Goal: Task Accomplishment & Management: Manage account settings

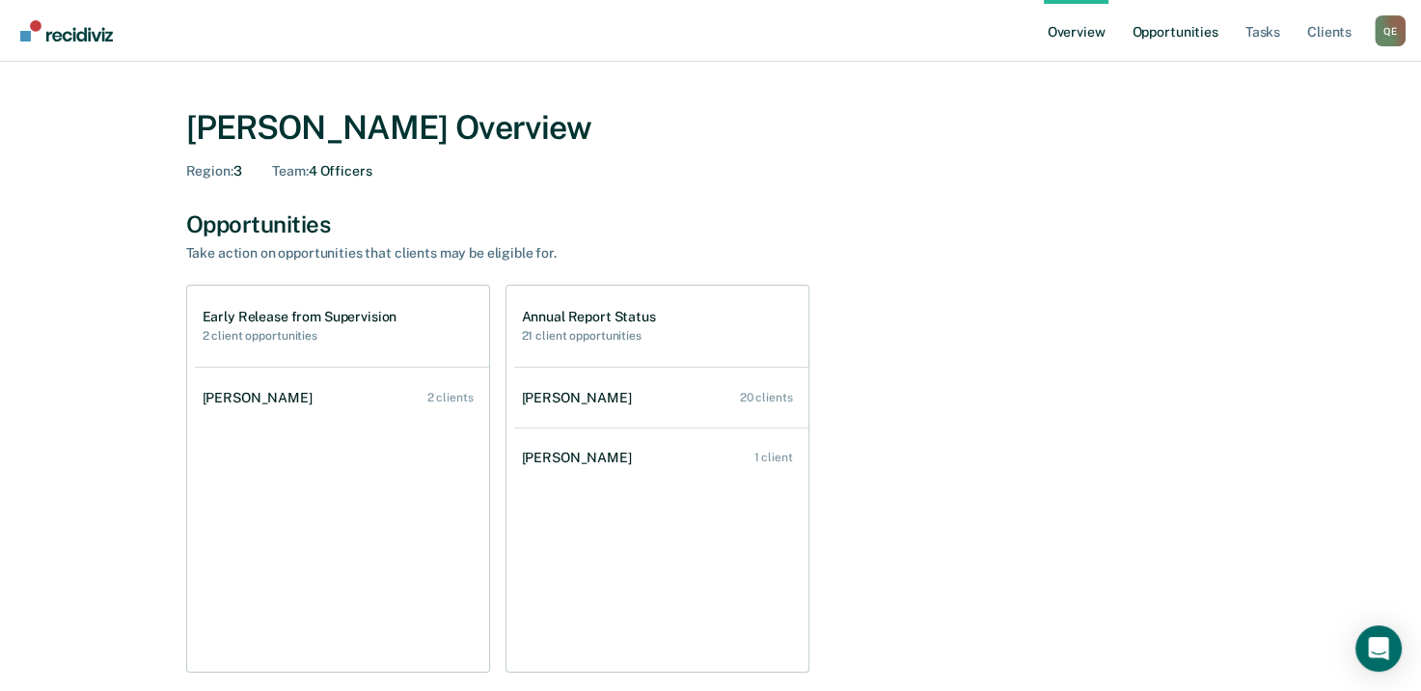
click at [1158, 31] on link "Opportunities" at bounding box center [1175, 31] width 94 height 62
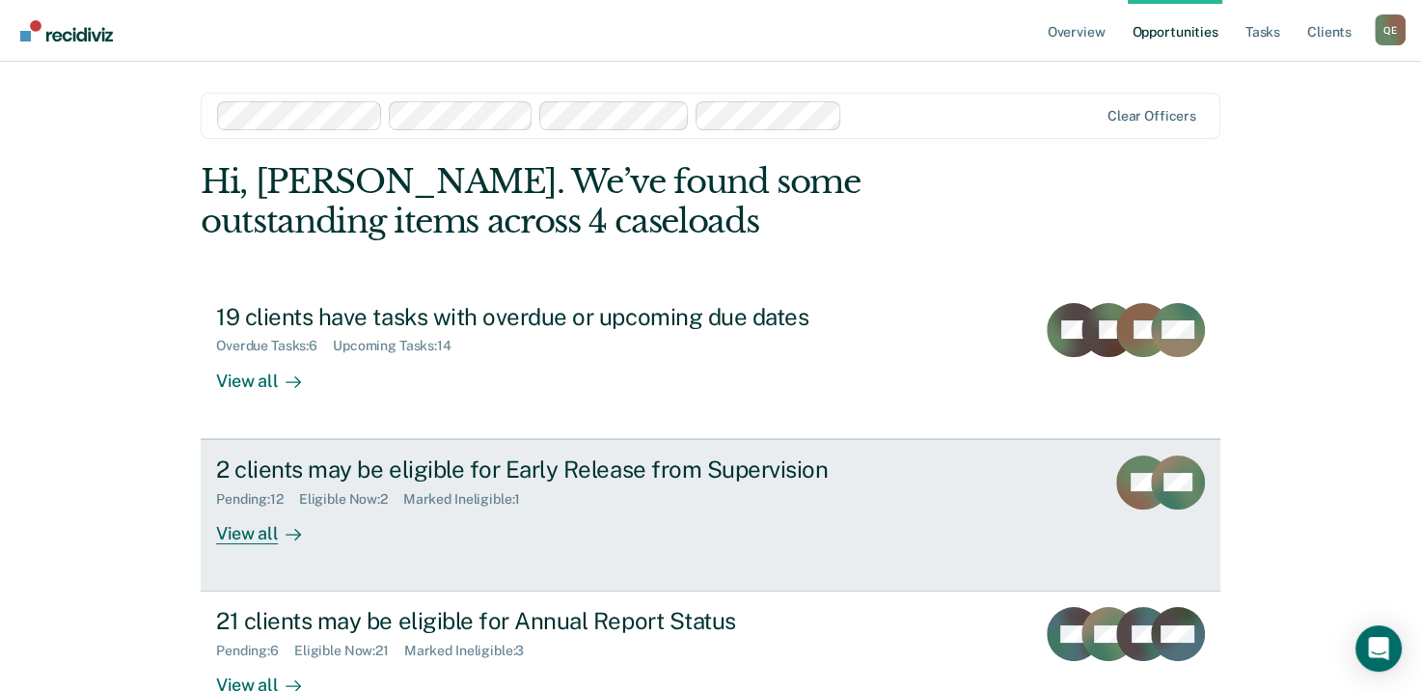
click at [314, 467] on div "2 clients may be eligible for Early Release from Supervision" at bounding box center [554, 469] width 677 height 28
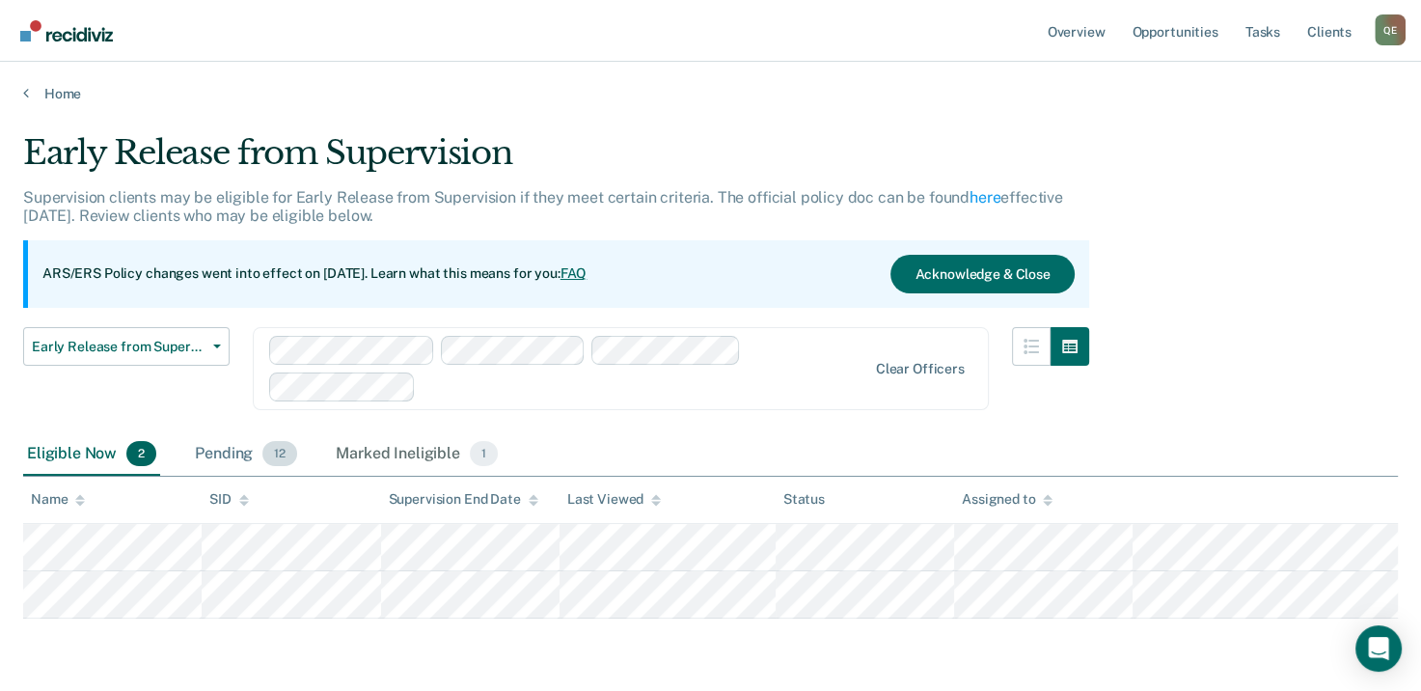
click at [243, 464] on div "Pending 12" at bounding box center [246, 454] width 110 height 42
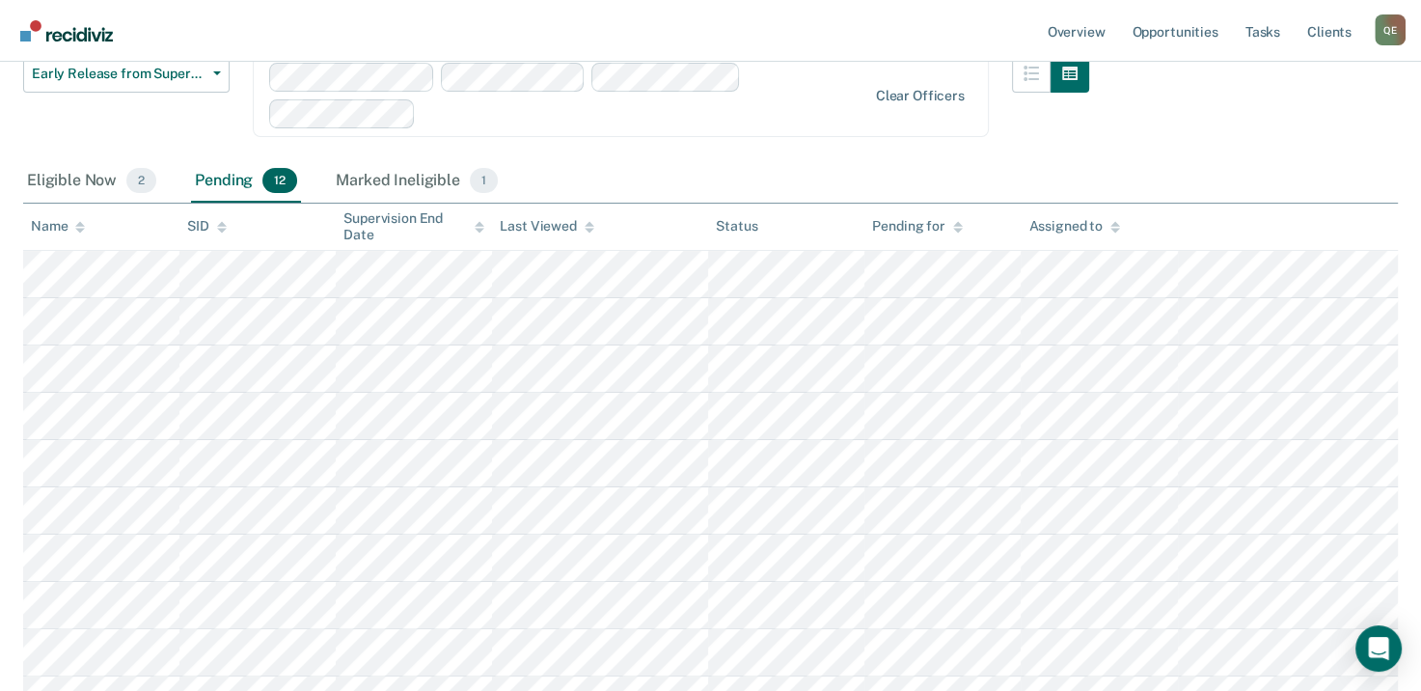
scroll to position [285, 0]
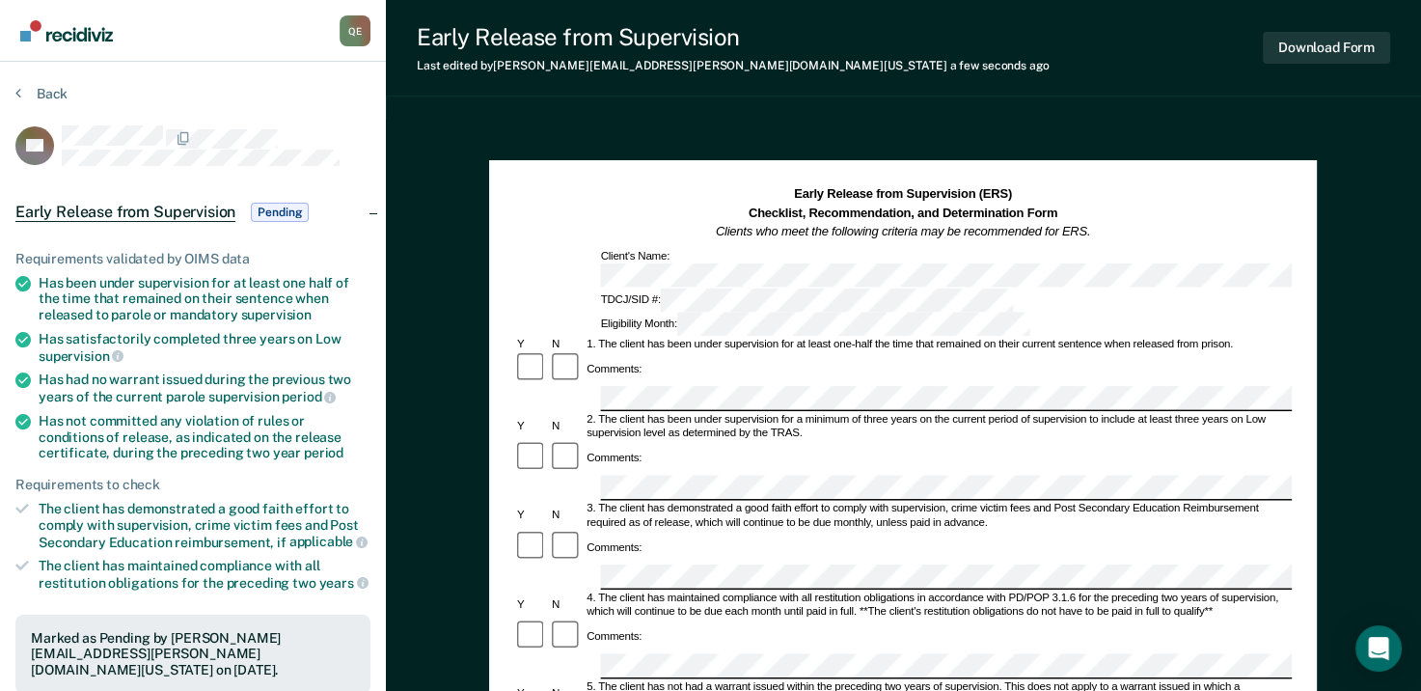
click at [1310, 73] on div "Early Release from Supervision Last edited by [PERSON_NAME][EMAIL_ADDRESS][PERS…" at bounding box center [903, 48] width 1035 height 96
click at [1307, 54] on button "Download Form" at bounding box center [1326, 48] width 127 height 32
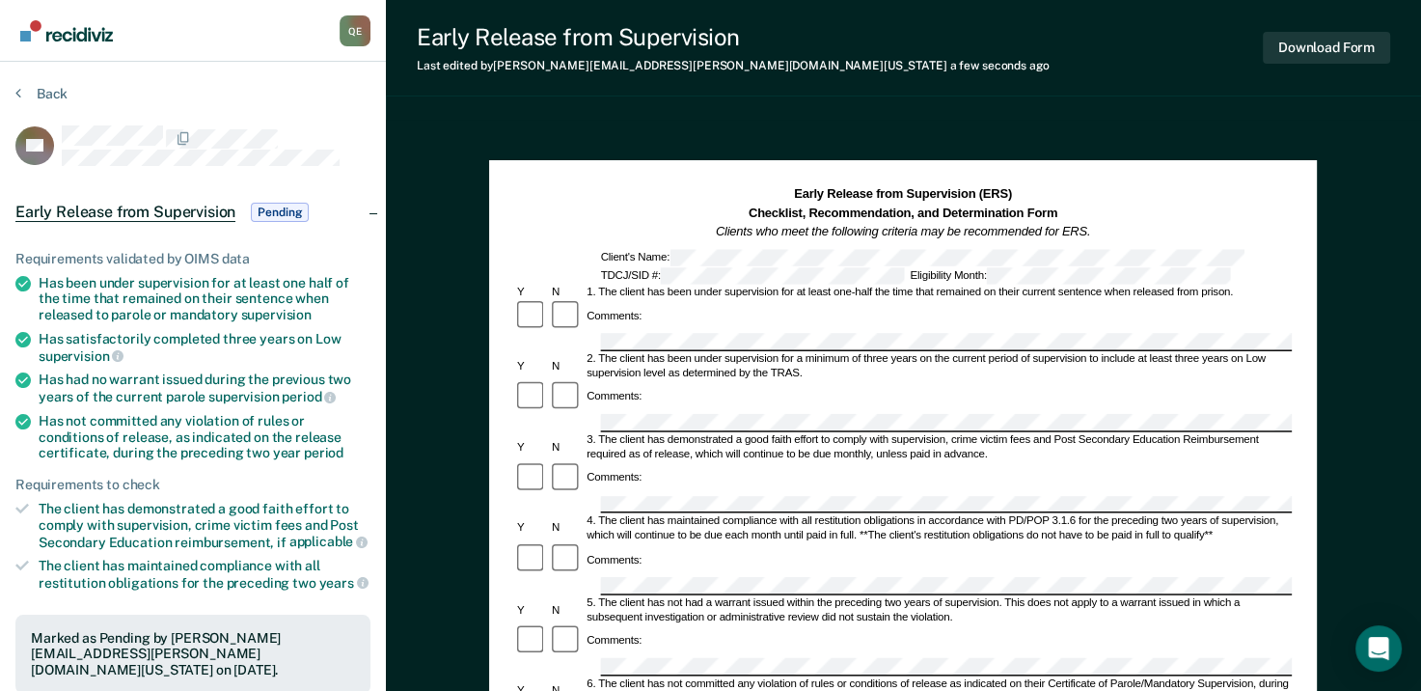
click at [39, 82] on section "Back DT Early Release from Supervision Pending Requirements validated by OIMS d…" at bounding box center [193, 593] width 386 height 1063
click at [41, 94] on button "Back" at bounding box center [41, 93] width 52 height 17
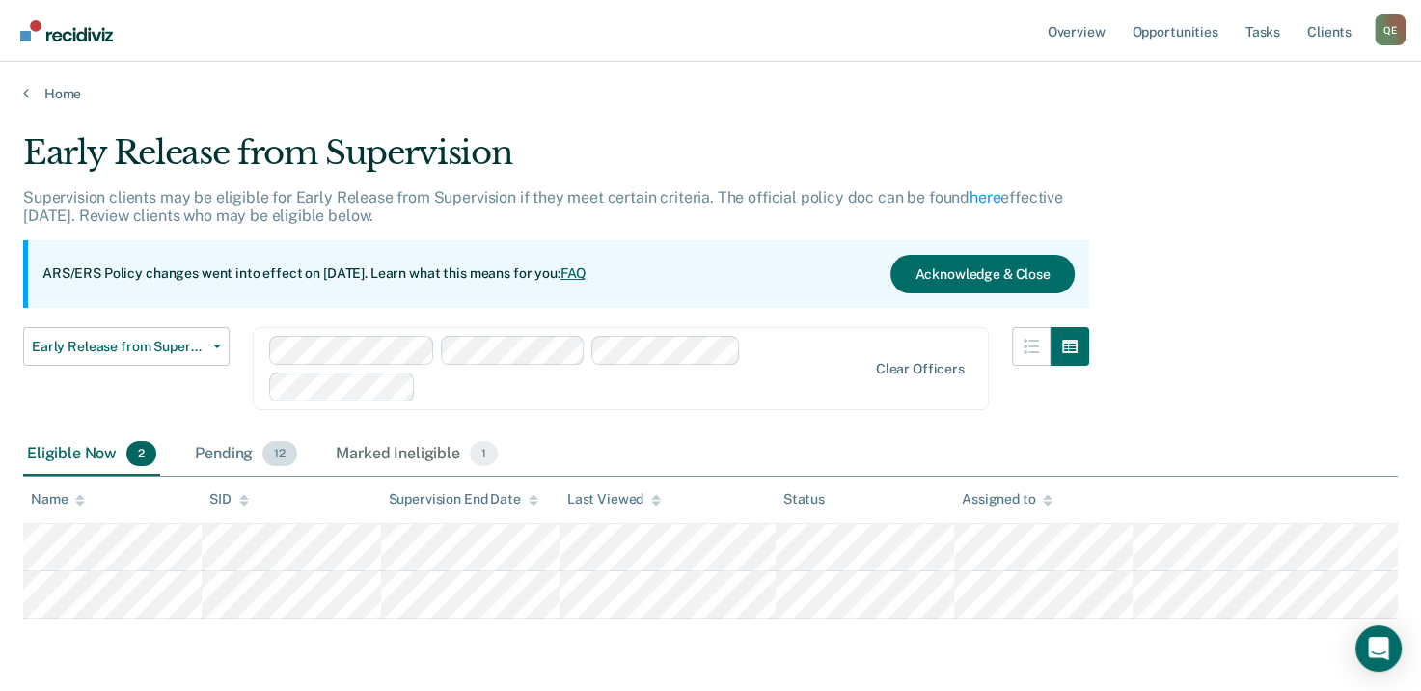
click at [218, 447] on div "Pending 12" at bounding box center [246, 454] width 110 height 42
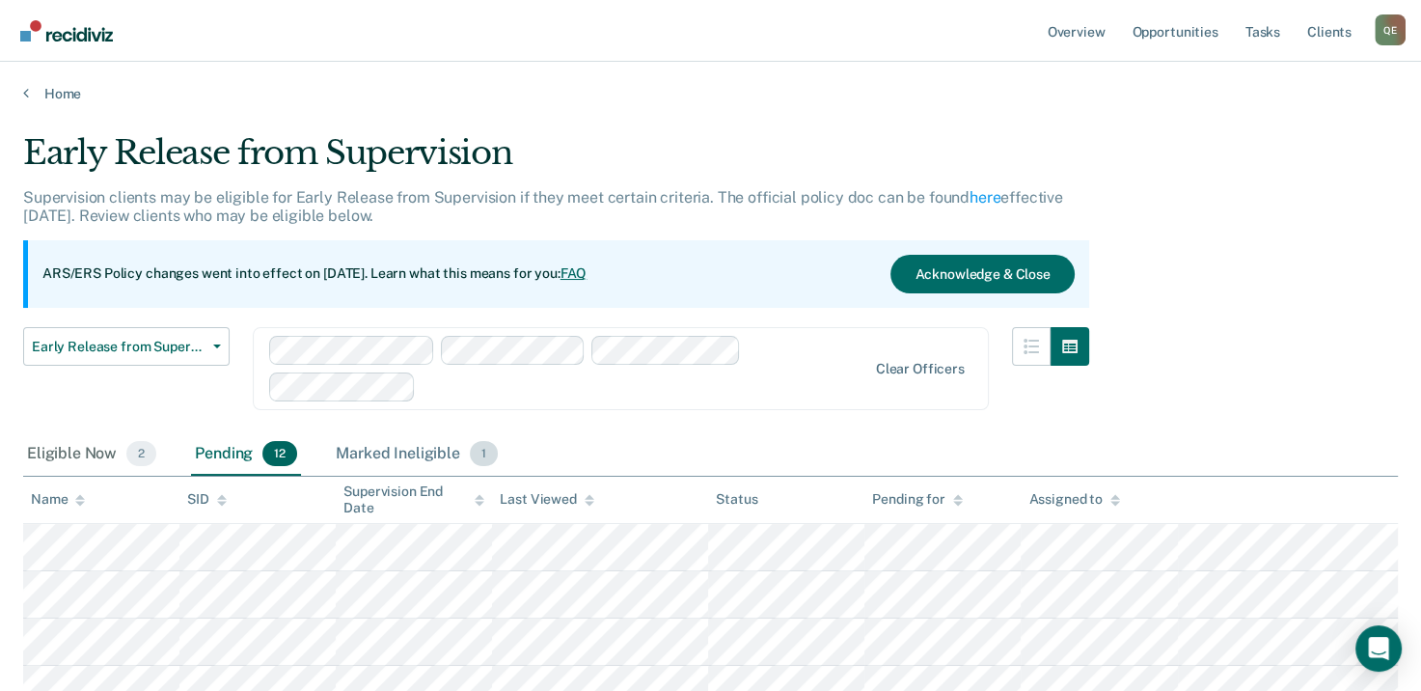
click at [354, 465] on div "Marked Ineligible 1" at bounding box center [417, 454] width 170 height 42
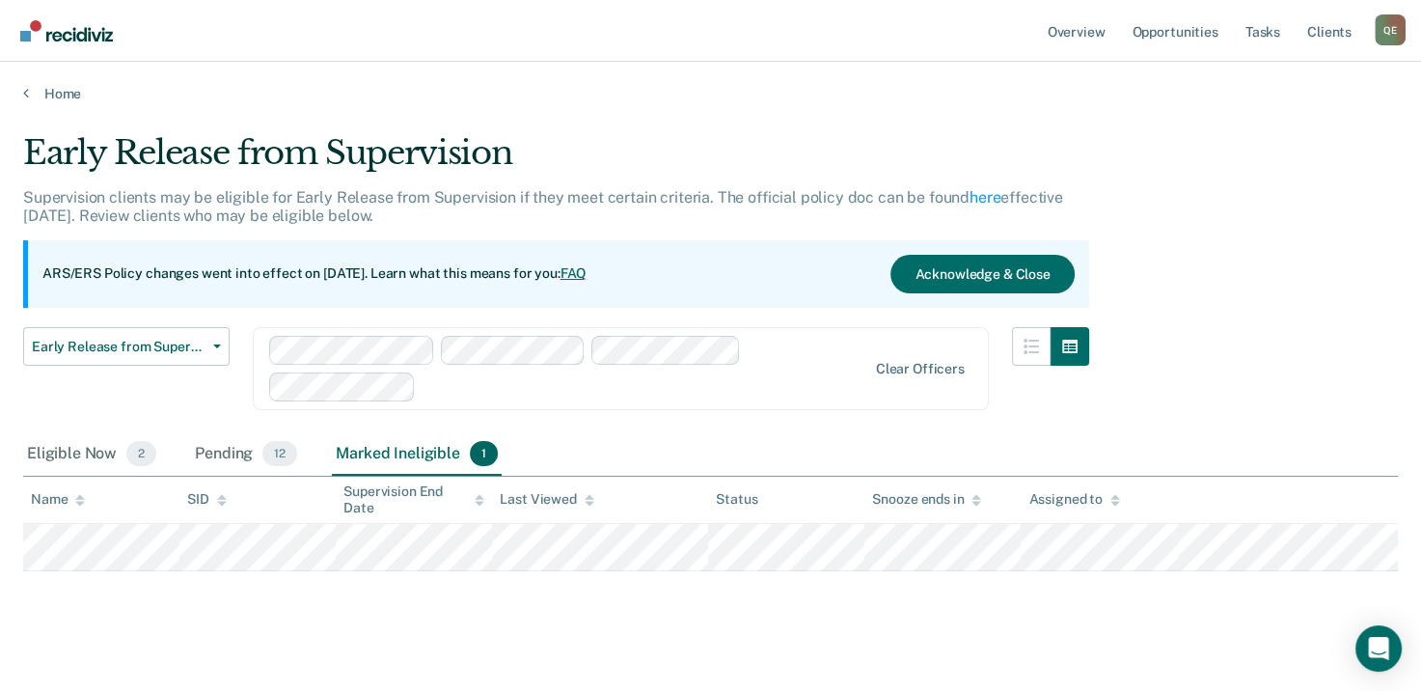
click at [26, 79] on div "Home" at bounding box center [710, 82] width 1421 height 41
click at [35, 95] on link "Home" at bounding box center [710, 93] width 1374 height 17
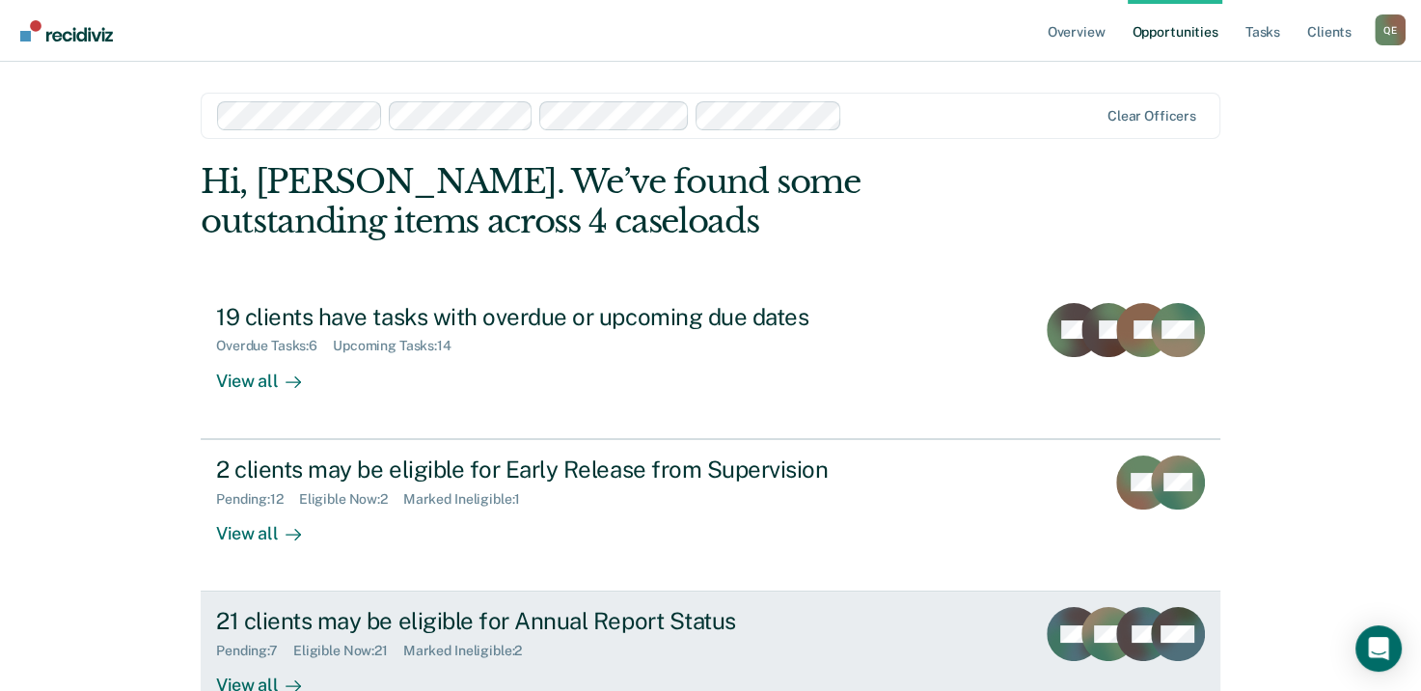
click at [286, 624] on div "21 clients may be eligible for Annual Report Status" at bounding box center [554, 621] width 677 height 28
